Goal: Find specific page/section: Find specific page/section

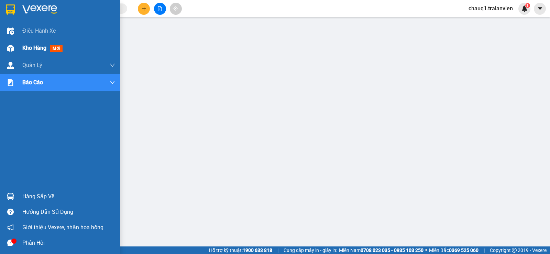
click at [41, 49] on span "Kho hàng" at bounding box center [34, 48] width 24 height 7
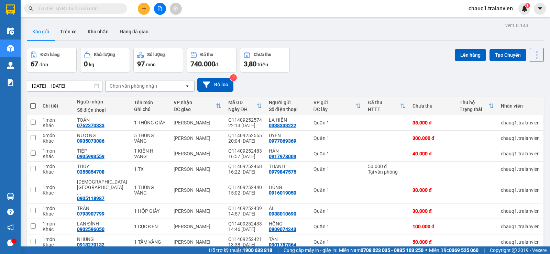
click at [81, 9] on input "text" at bounding box center [78, 9] width 81 height 8
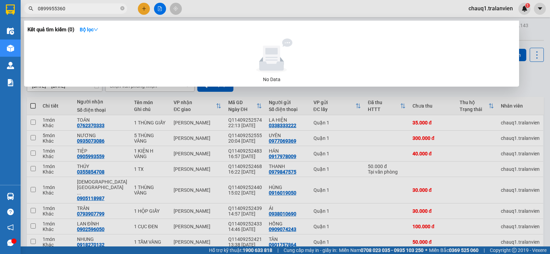
type input "0899955360"
